Goal: Information Seeking & Learning: Learn about a topic

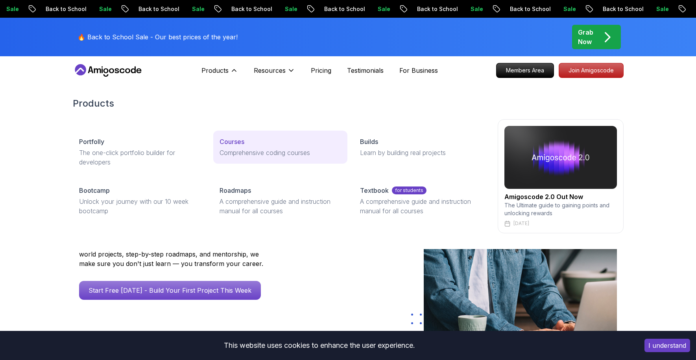
click at [244, 142] on p "Courses" at bounding box center [232, 141] width 25 height 9
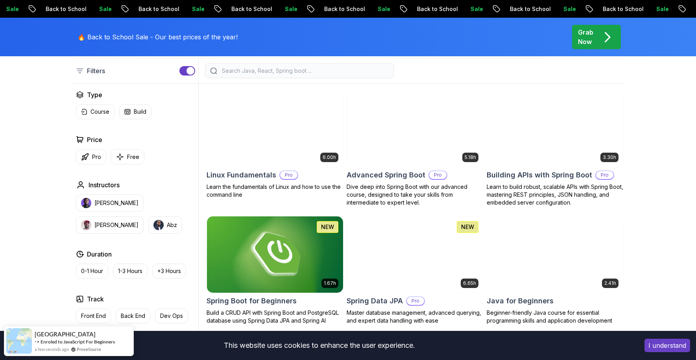
scroll to position [252, 0]
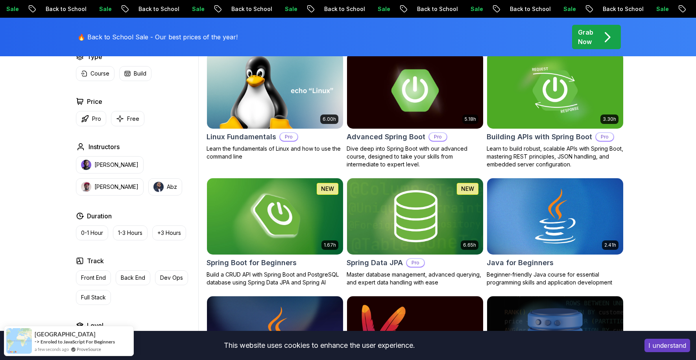
click at [394, 135] on h2 "Advanced Spring Boot" at bounding box center [386, 136] width 79 height 11
click at [236, 137] on h2 "Linux Fundamentals" at bounding box center [242, 136] width 70 height 11
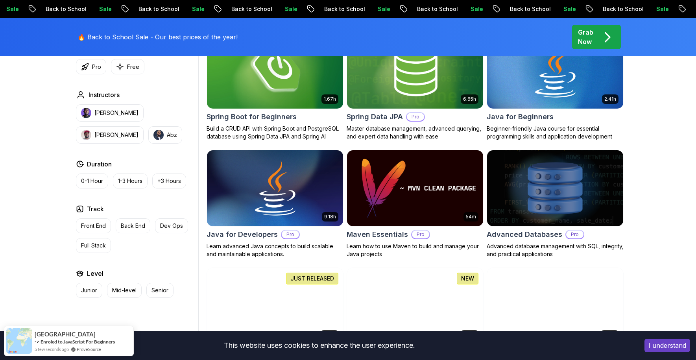
scroll to position [413, 0]
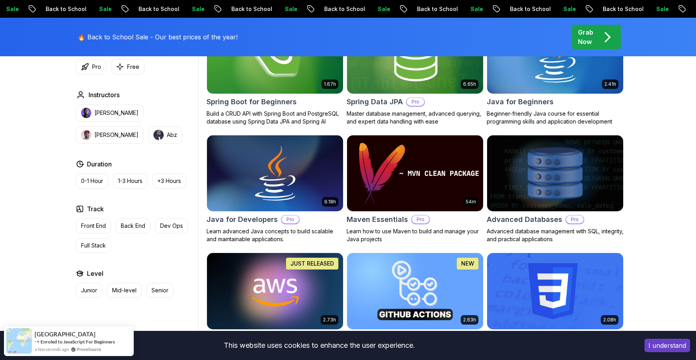
click at [373, 218] on h2 "Maven Essentials" at bounding box center [377, 219] width 61 height 11
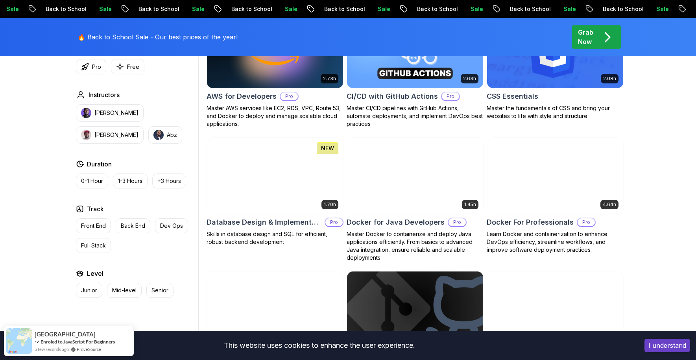
scroll to position [656, 0]
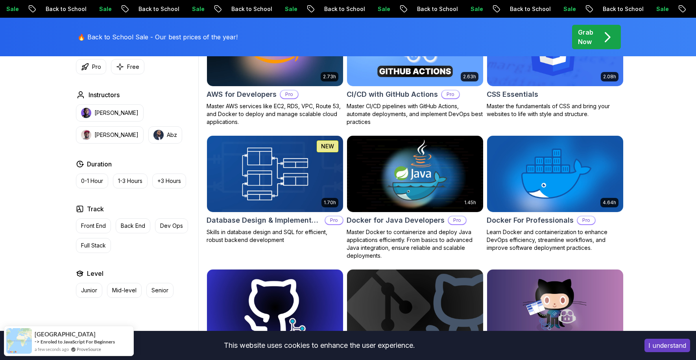
click at [270, 220] on h2 "Database Design & Implementation" at bounding box center [264, 220] width 115 height 11
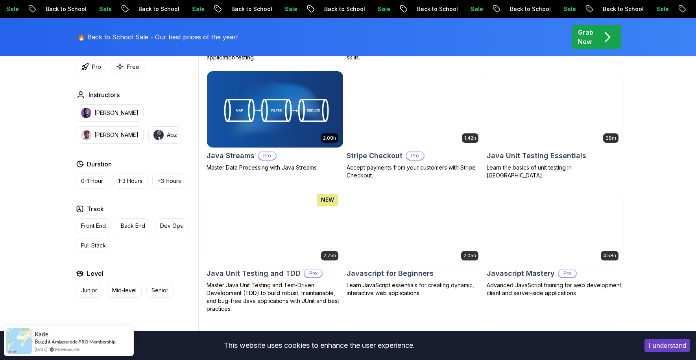
scroll to position [1335, 0]
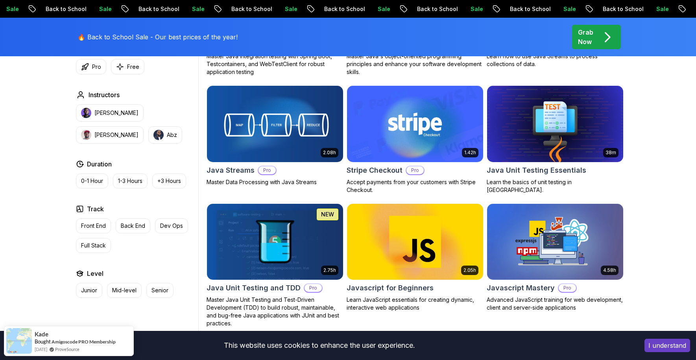
click at [657, 190] on div "Filters Filters Type Course Build Price Pro Free Instructors Nelson Djalo Richa…" at bounding box center [348, 13] width 696 height 2231
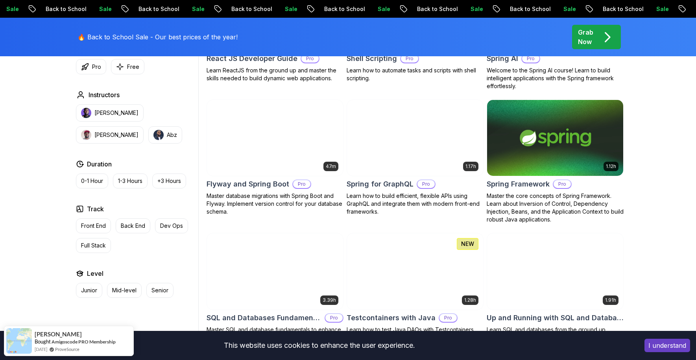
scroll to position [2032, 0]
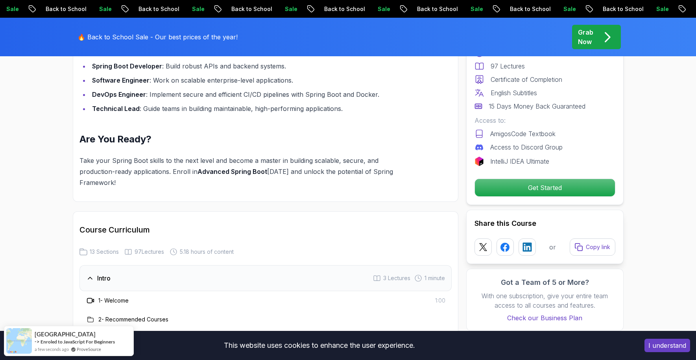
scroll to position [1007, 0]
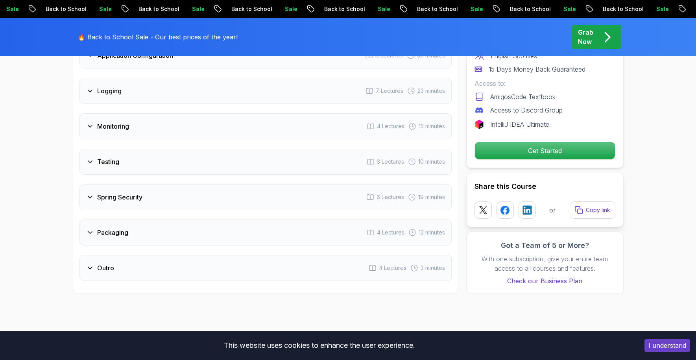
scroll to position [1400, 0]
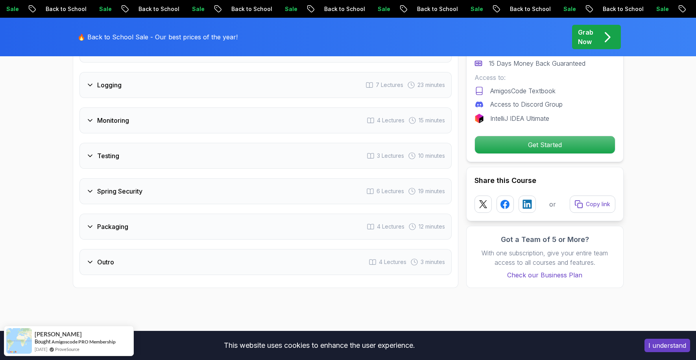
click at [153, 72] on div "Logging 7 Lectures 23 minutes" at bounding box center [266, 85] width 372 height 26
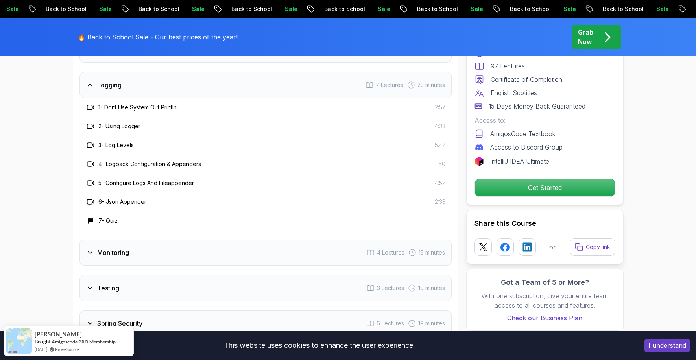
click at [92, 249] on icon at bounding box center [90, 253] width 8 height 8
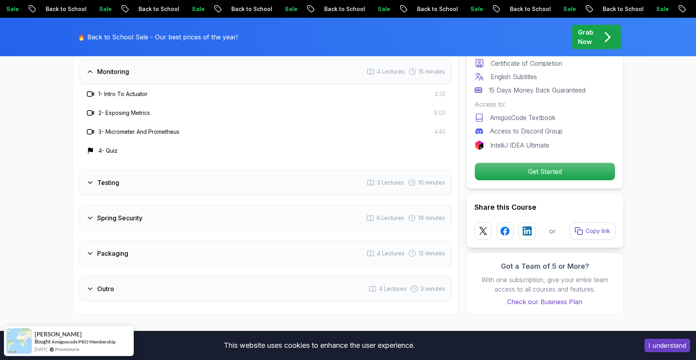
scroll to position [1391, 0]
click at [97, 214] on h3 "Spring Security" at bounding box center [119, 218] width 45 height 9
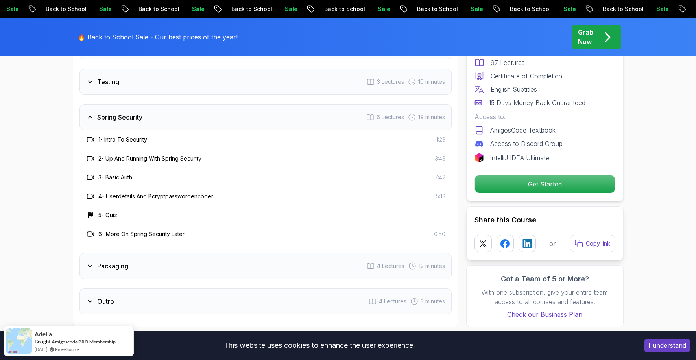
scroll to position [1418, 0]
click at [100, 261] on h3 "Packaging" at bounding box center [112, 265] width 31 height 9
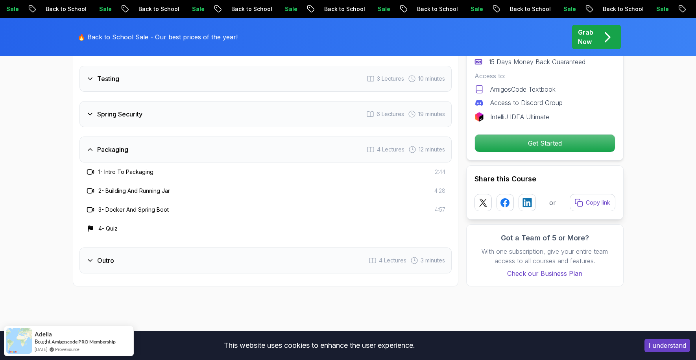
scroll to position [1421, 0]
click at [99, 255] on h3 "Outro" at bounding box center [105, 259] width 17 height 9
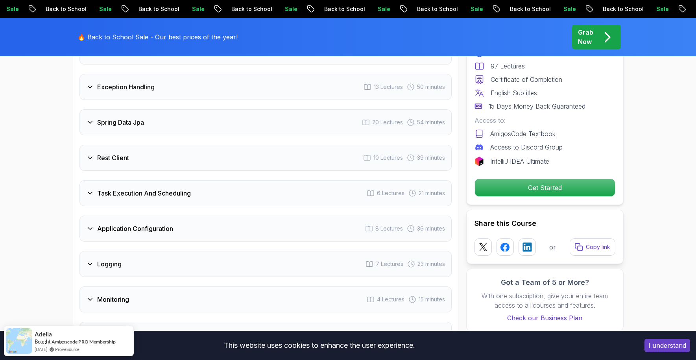
scroll to position [1161, 0]
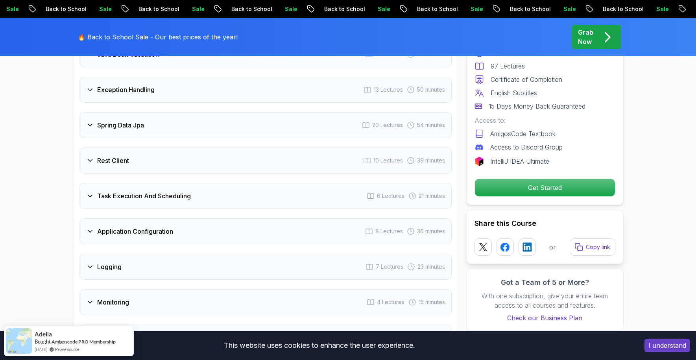
click at [119, 183] on div "Task Execution And Scheduling 6 Lectures 21 minutes" at bounding box center [266, 196] width 372 height 26
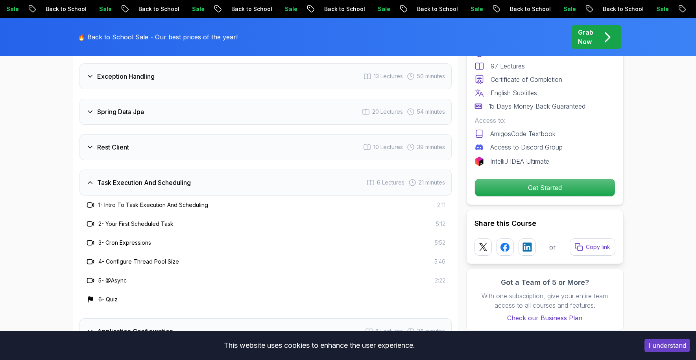
scroll to position [1169, 0]
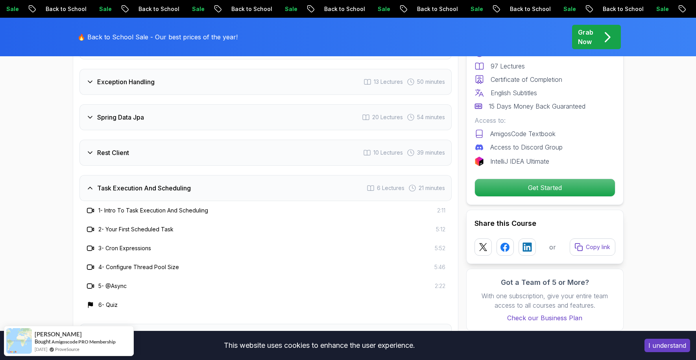
click at [89, 140] on div "Rest Client 10 Lectures 39 minutes" at bounding box center [266, 153] width 372 height 26
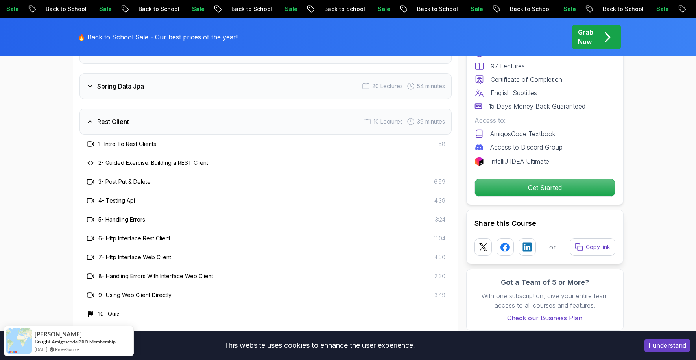
scroll to position [1197, 0]
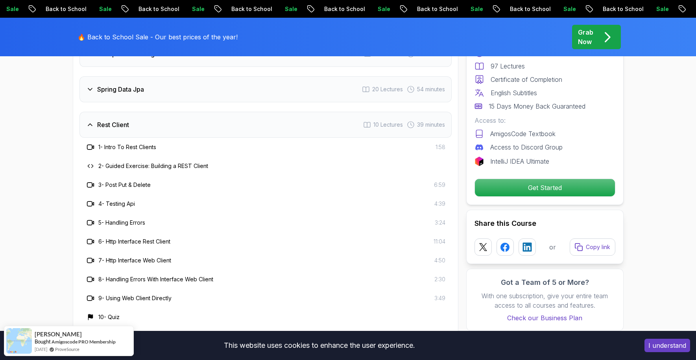
click at [91, 121] on icon at bounding box center [90, 125] width 8 height 8
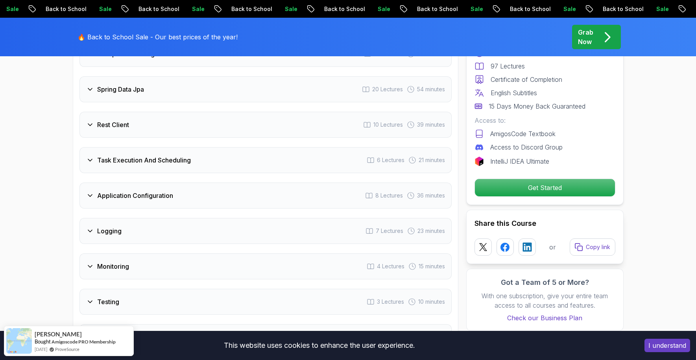
scroll to position [1321, 0]
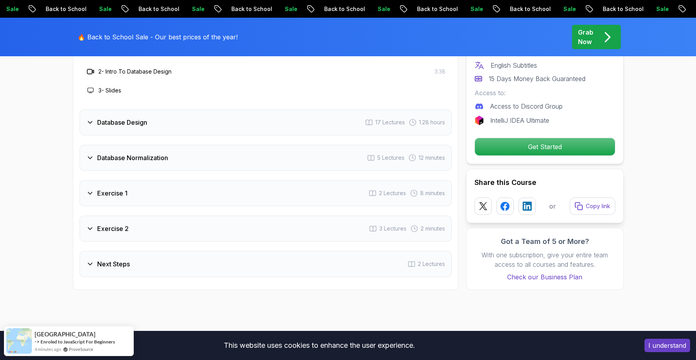
scroll to position [1416, 0]
